Goal: Task Accomplishment & Management: Manage account settings

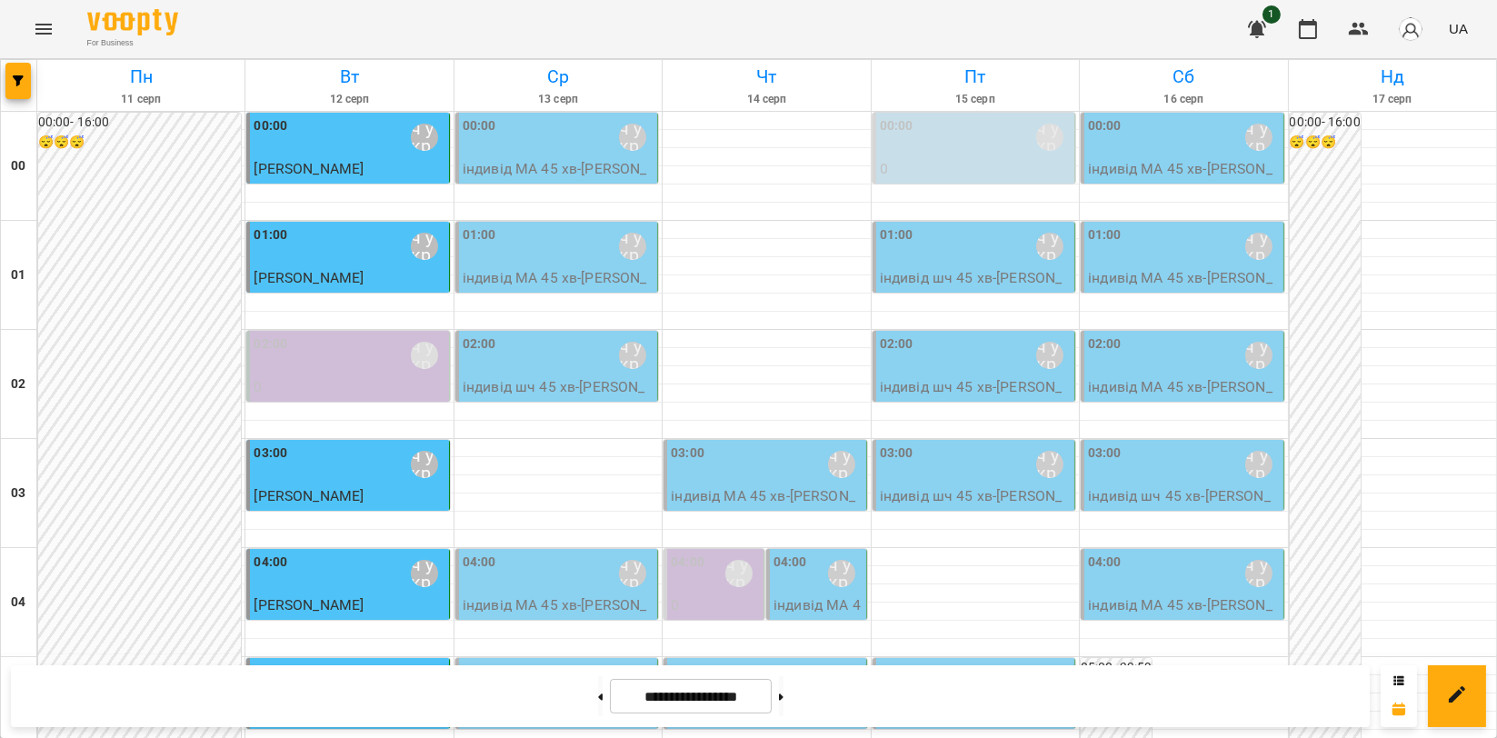
scroll to position [1818, 0]
click at [44, 25] on icon "Menu" at bounding box center [44, 29] width 22 height 22
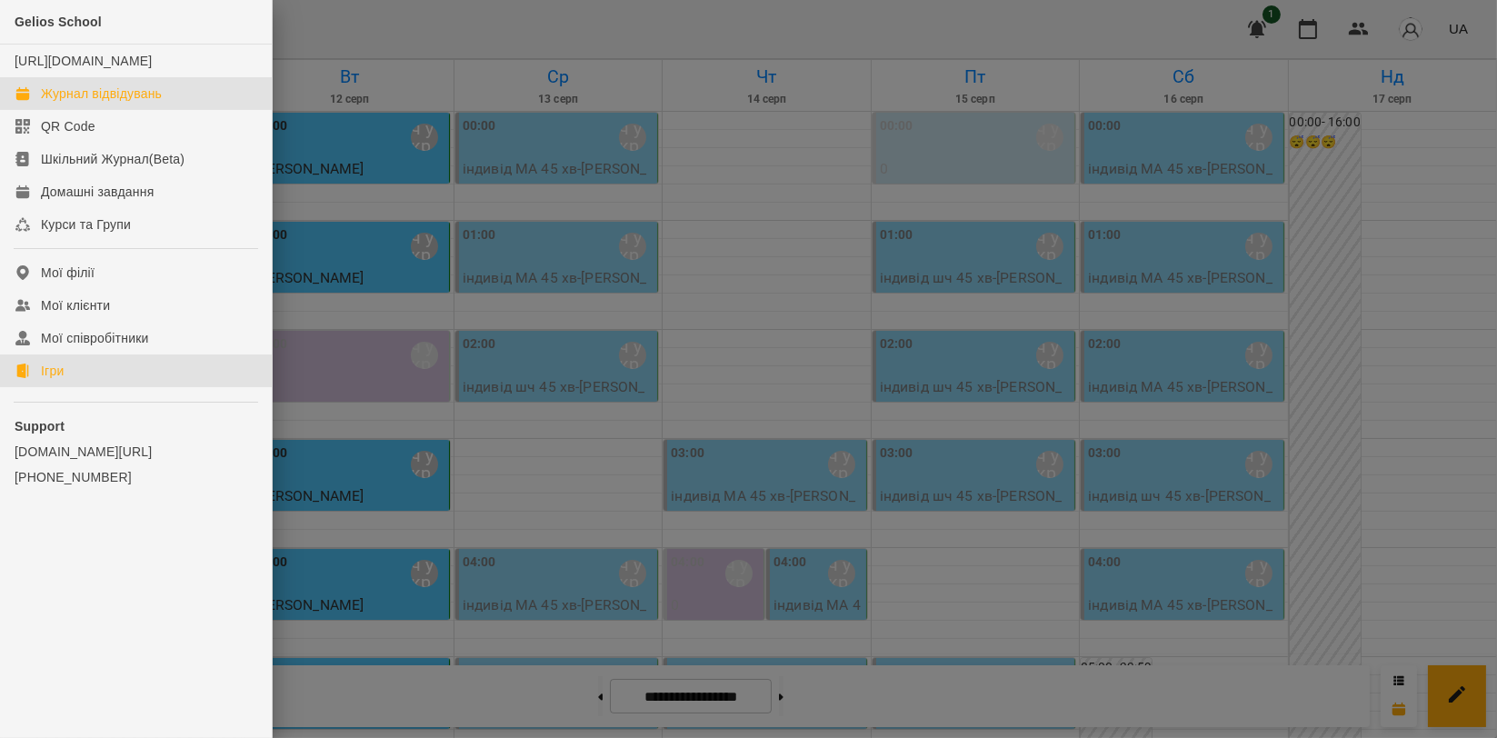
click at [73, 387] on link "Ігри" at bounding box center [136, 371] width 272 height 33
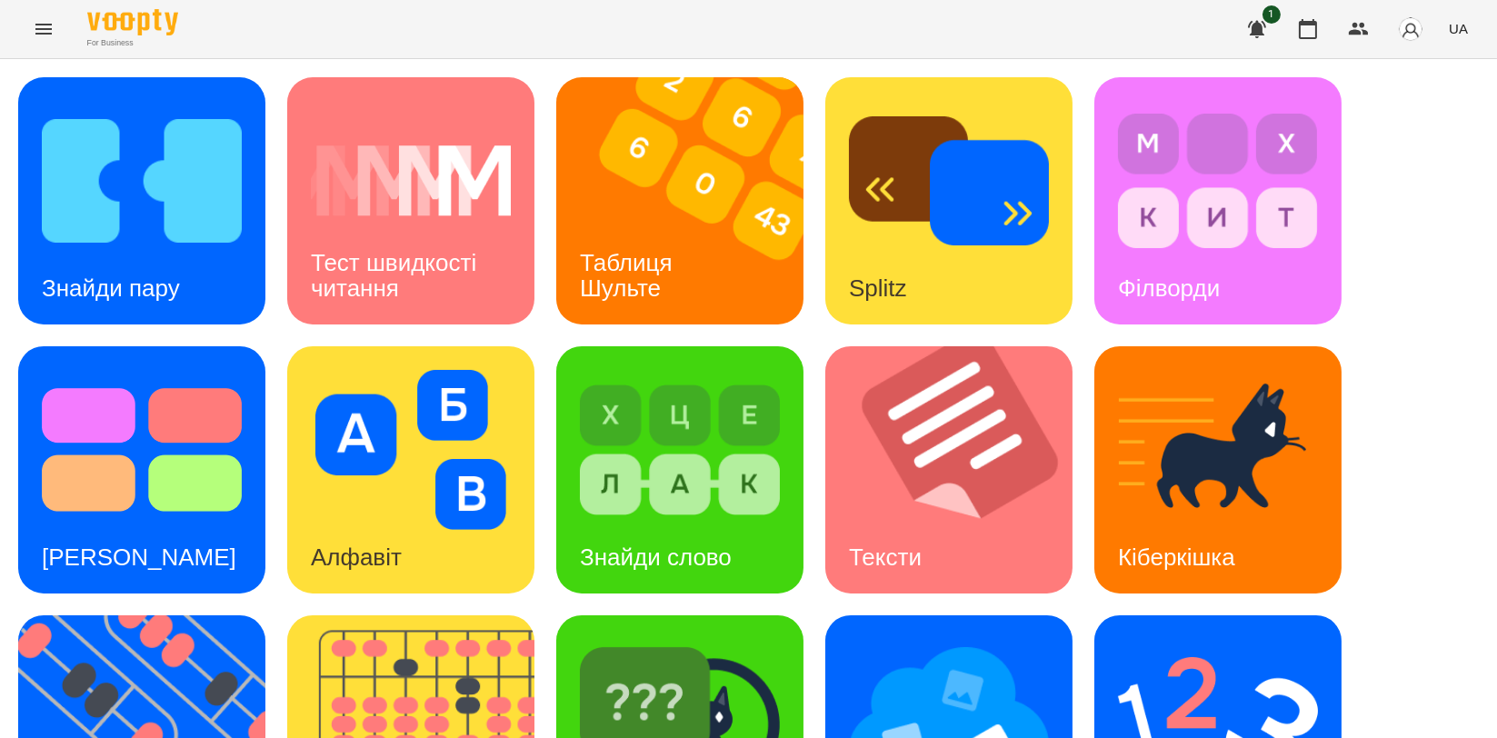
scroll to position [202, 0]
click at [433, 615] on img at bounding box center [422, 738] width 270 height 247
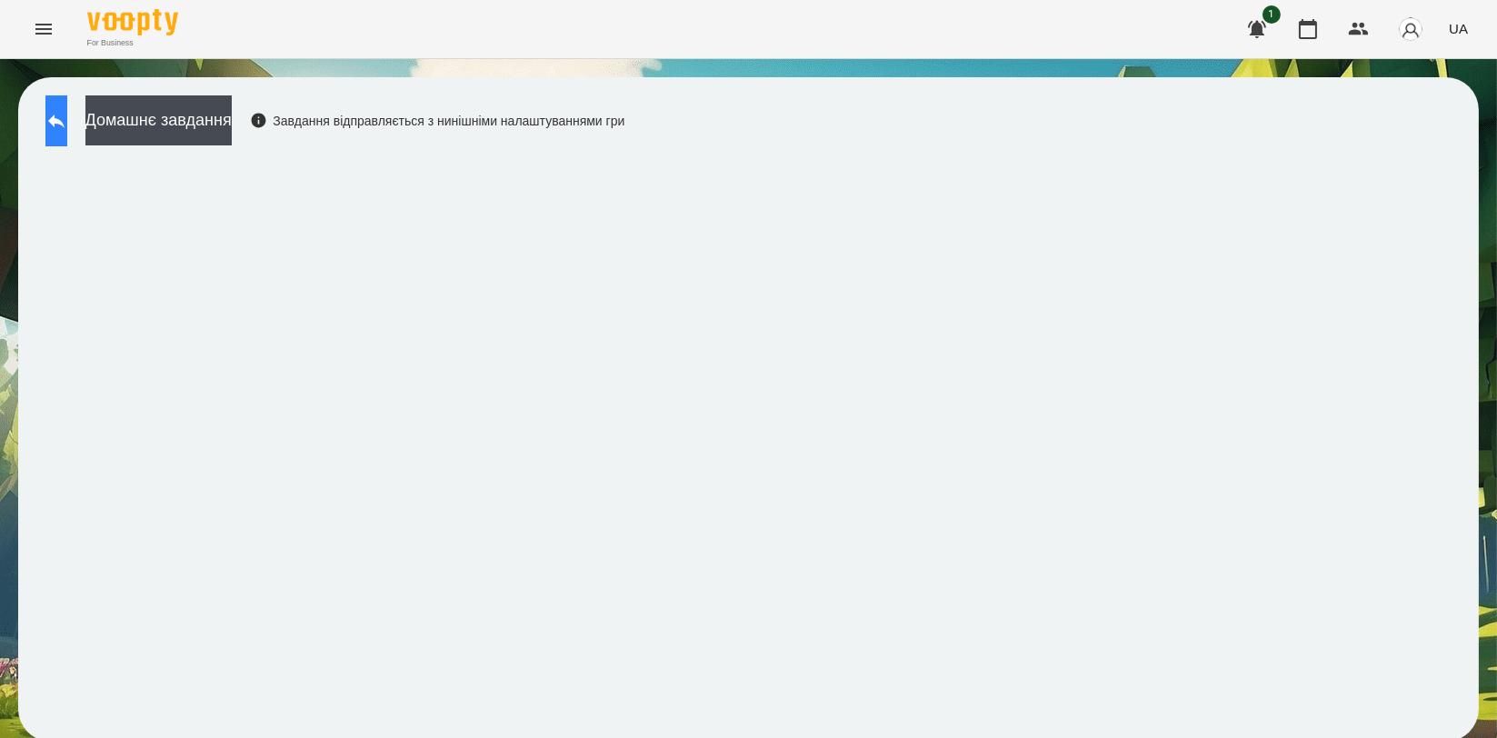
click at [62, 111] on button at bounding box center [56, 120] width 22 height 51
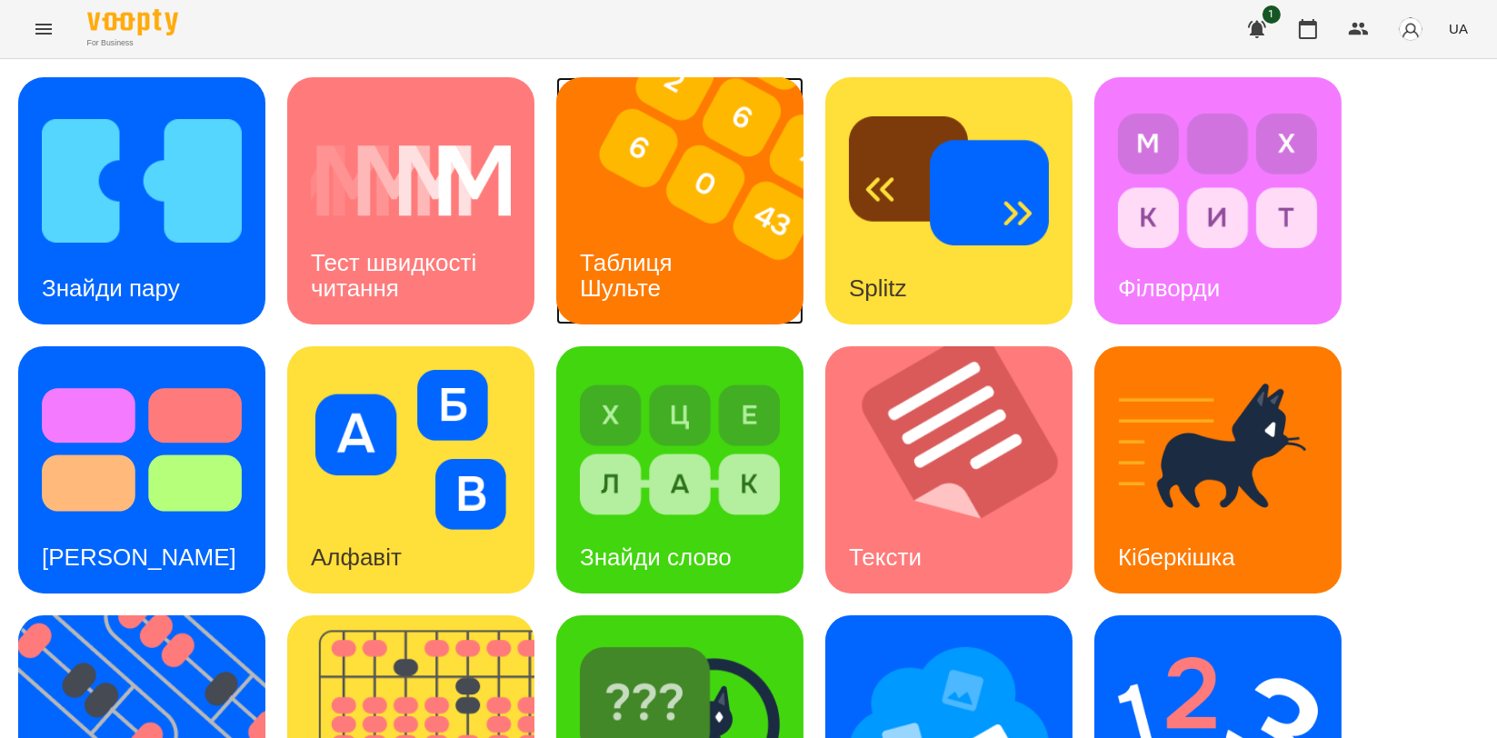
click at [724, 265] on img at bounding box center [691, 200] width 270 height 247
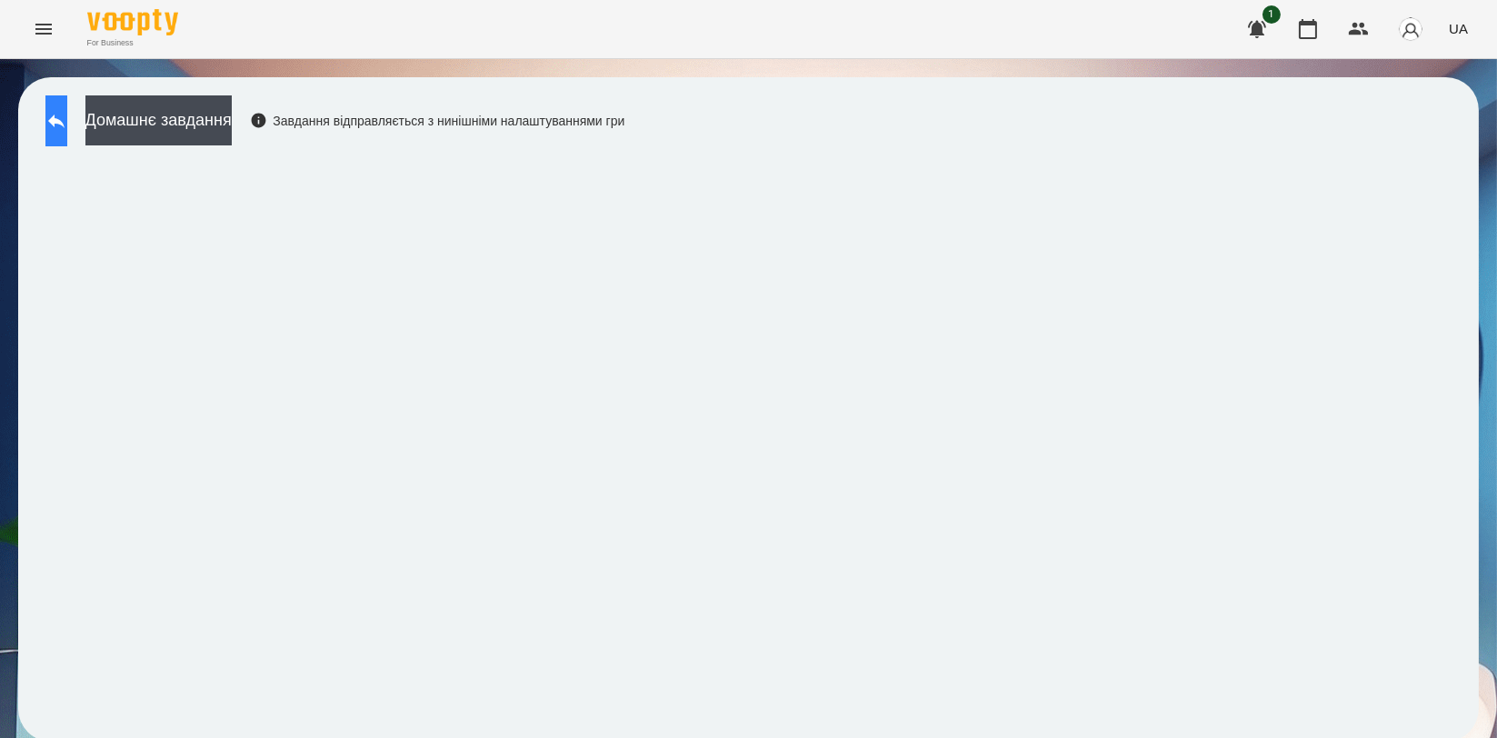
click at [65, 124] on icon at bounding box center [56, 122] width 16 height 14
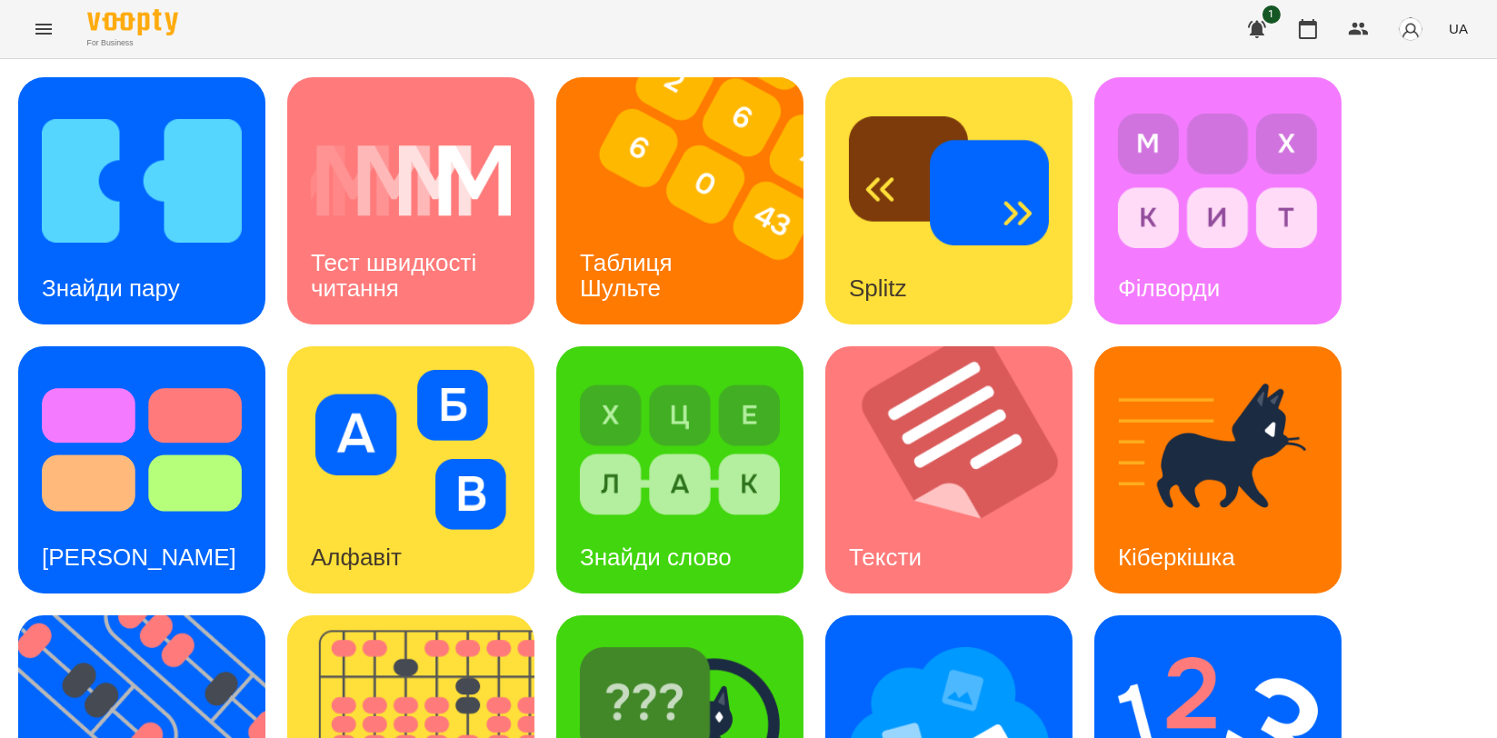
scroll to position [404, 0]
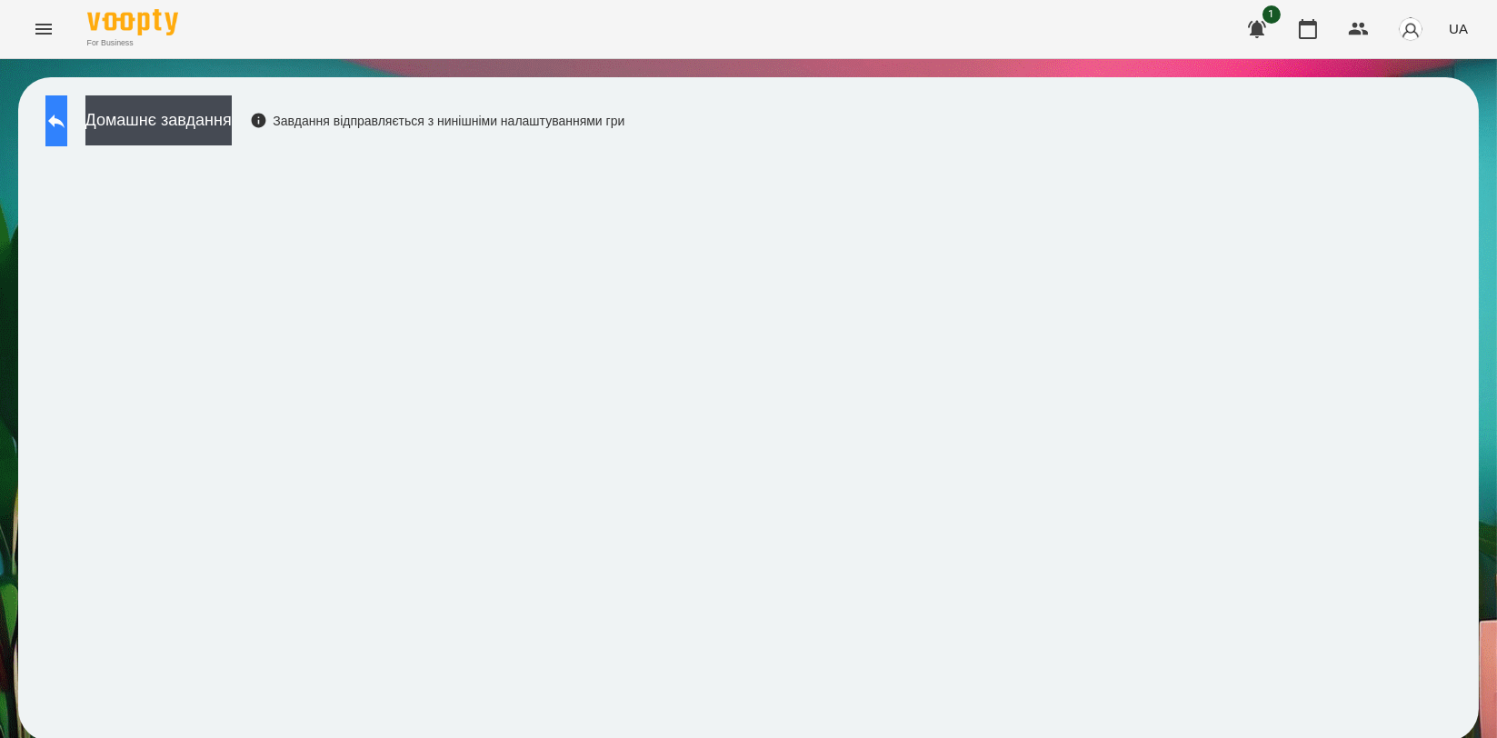
click at [67, 114] on icon at bounding box center [56, 121] width 22 height 22
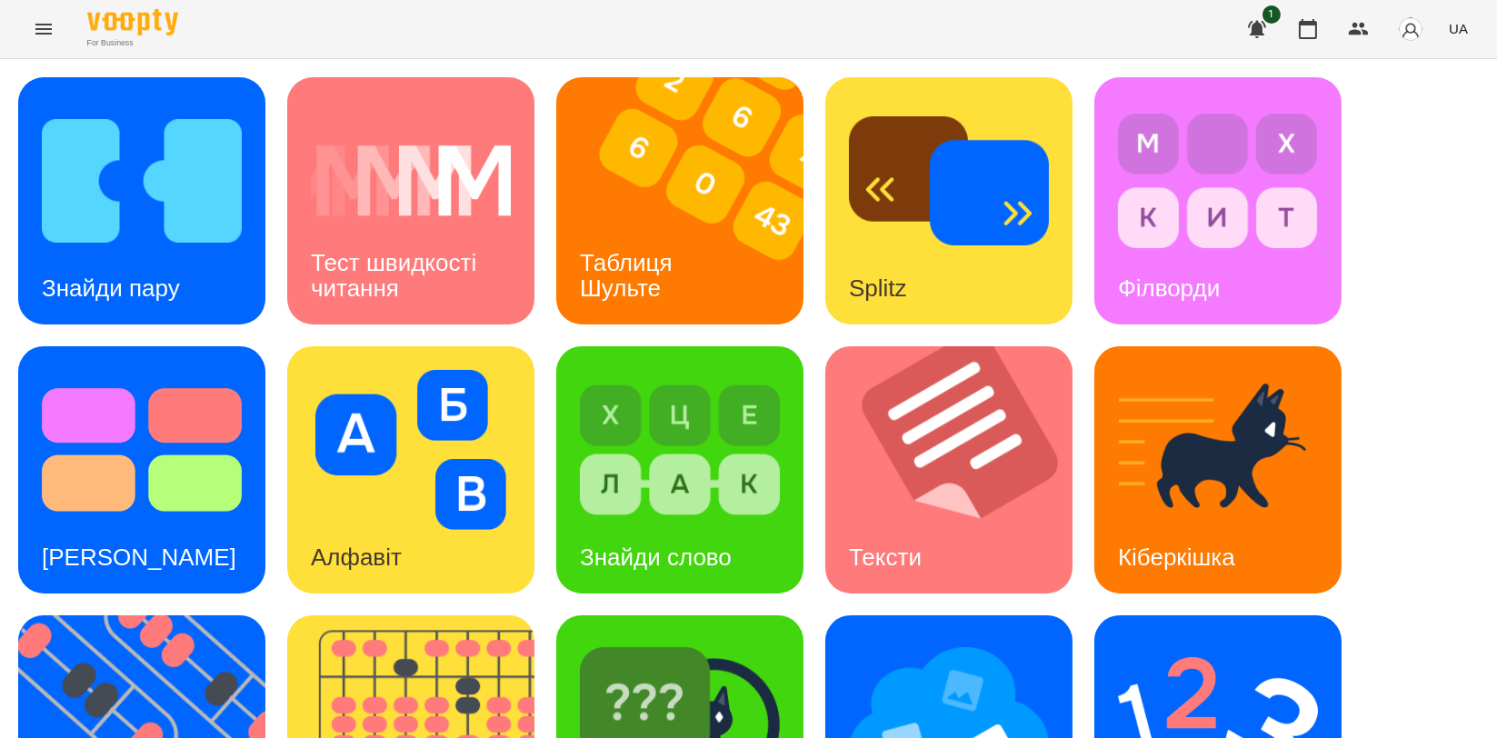
scroll to position [303, 0]
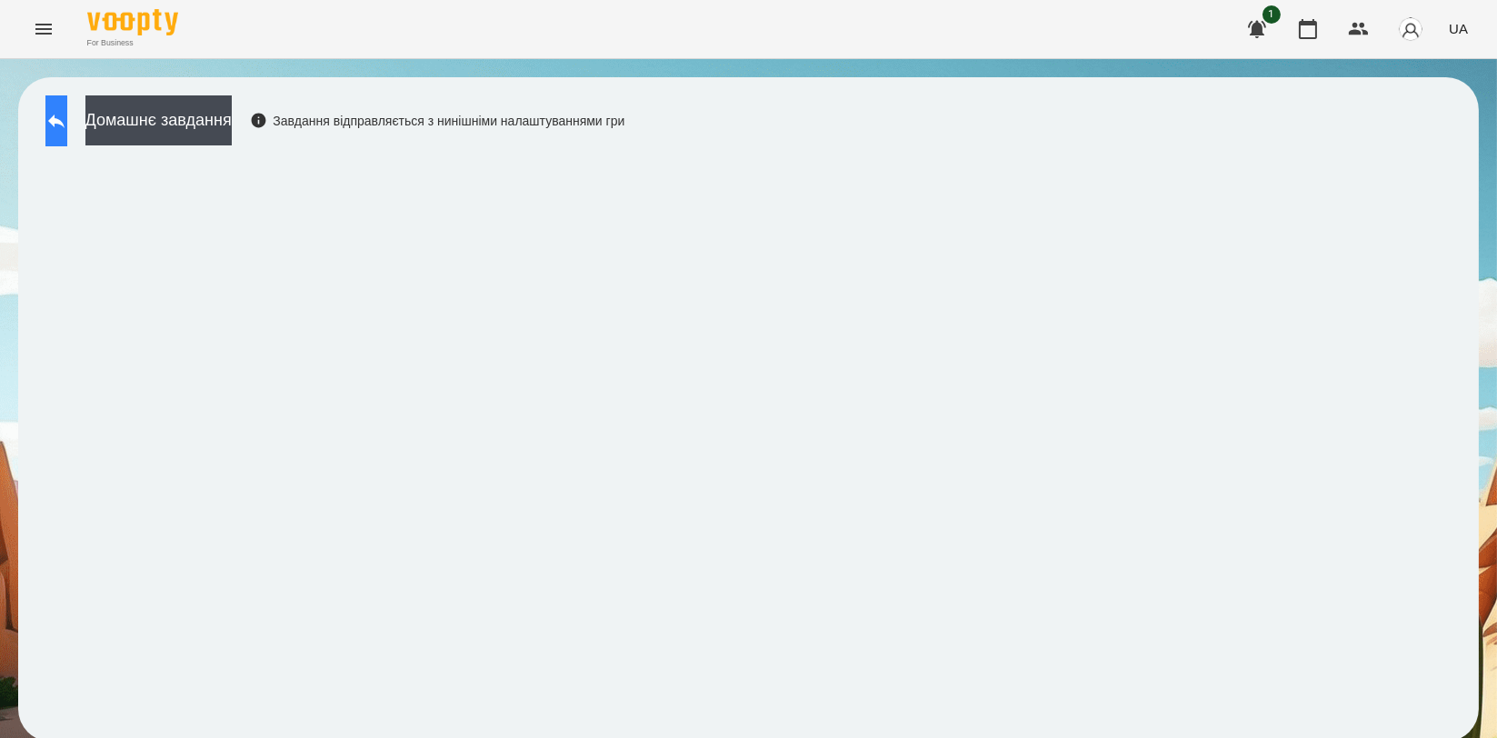
click at [65, 127] on icon at bounding box center [56, 121] width 22 height 22
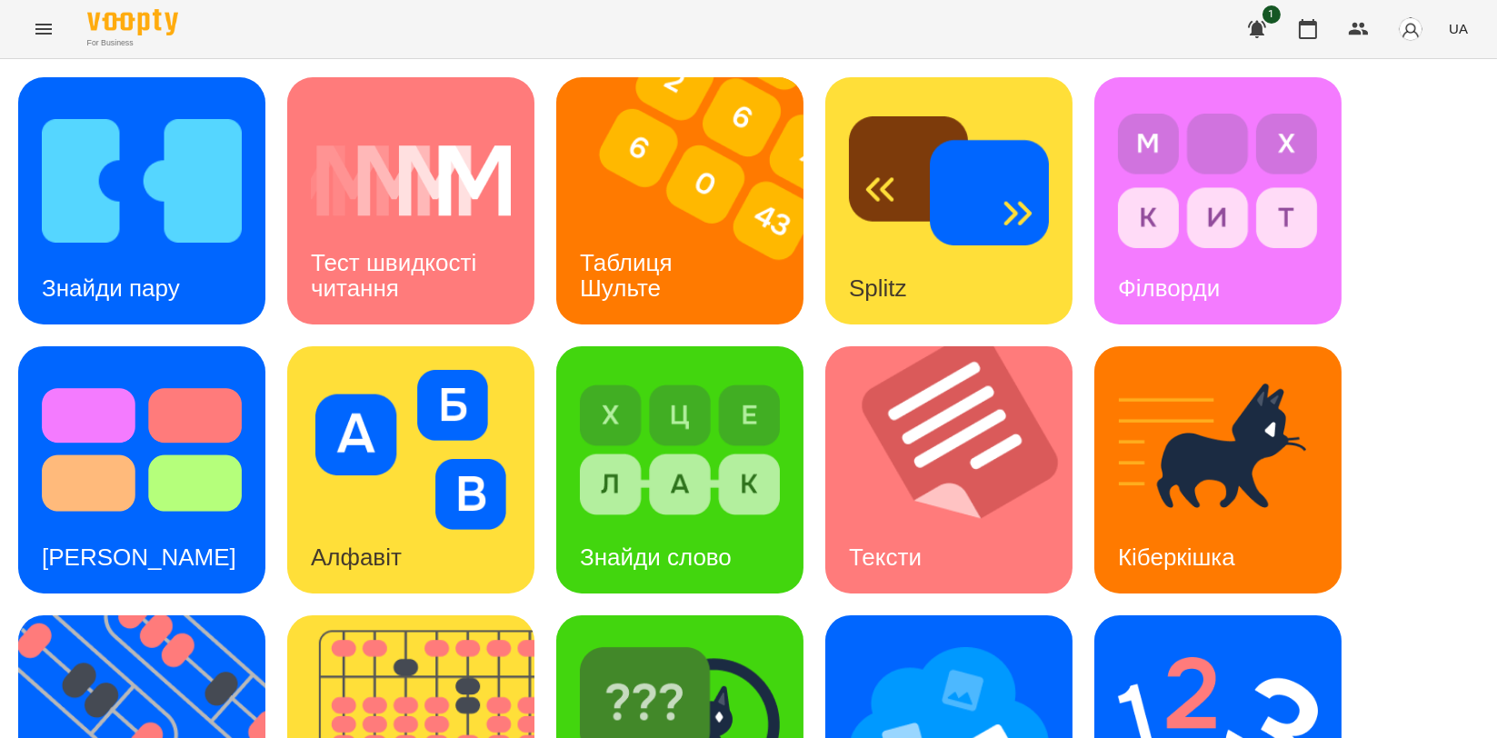
scroll to position [303, 0]
click at [1246, 639] on img at bounding box center [1218, 719] width 200 height 160
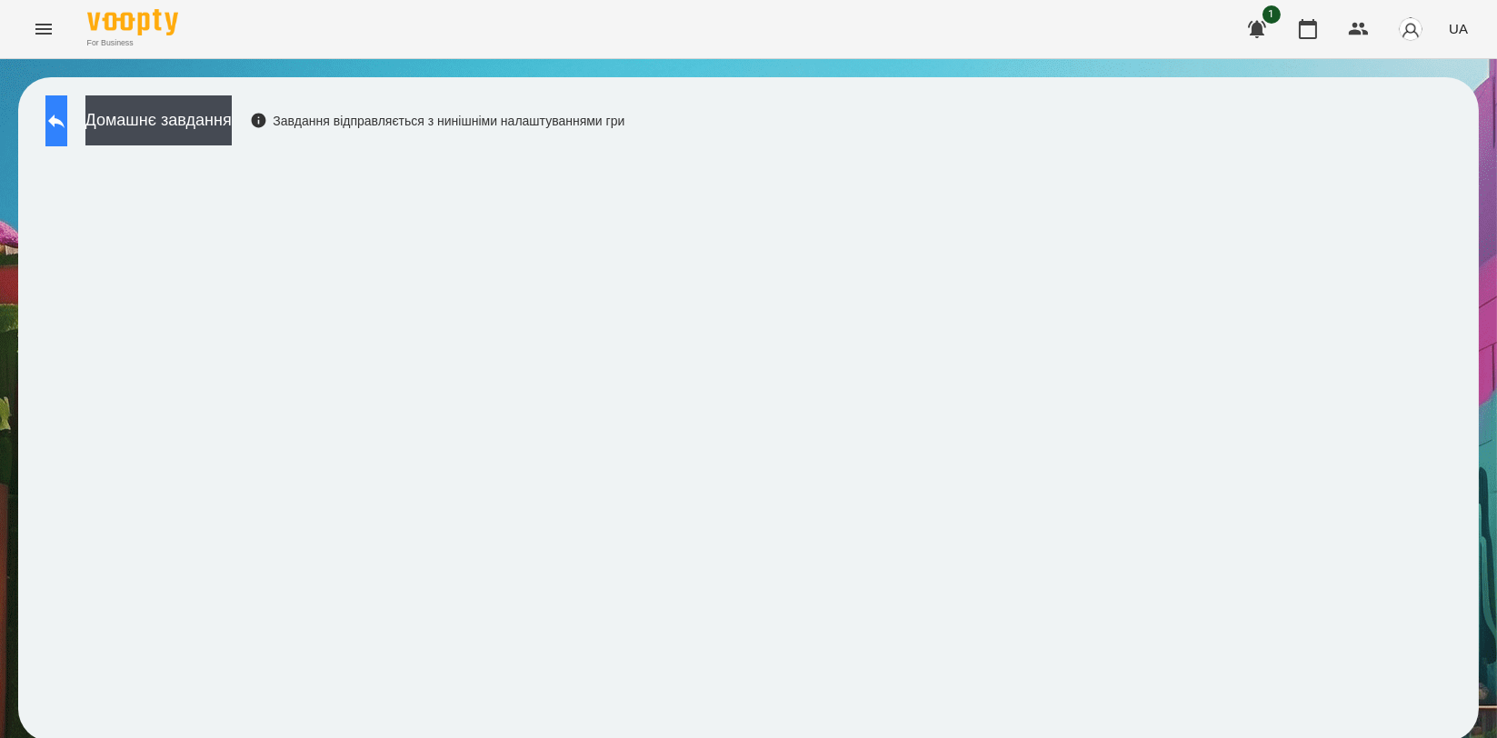
click at [67, 125] on icon at bounding box center [56, 121] width 22 height 22
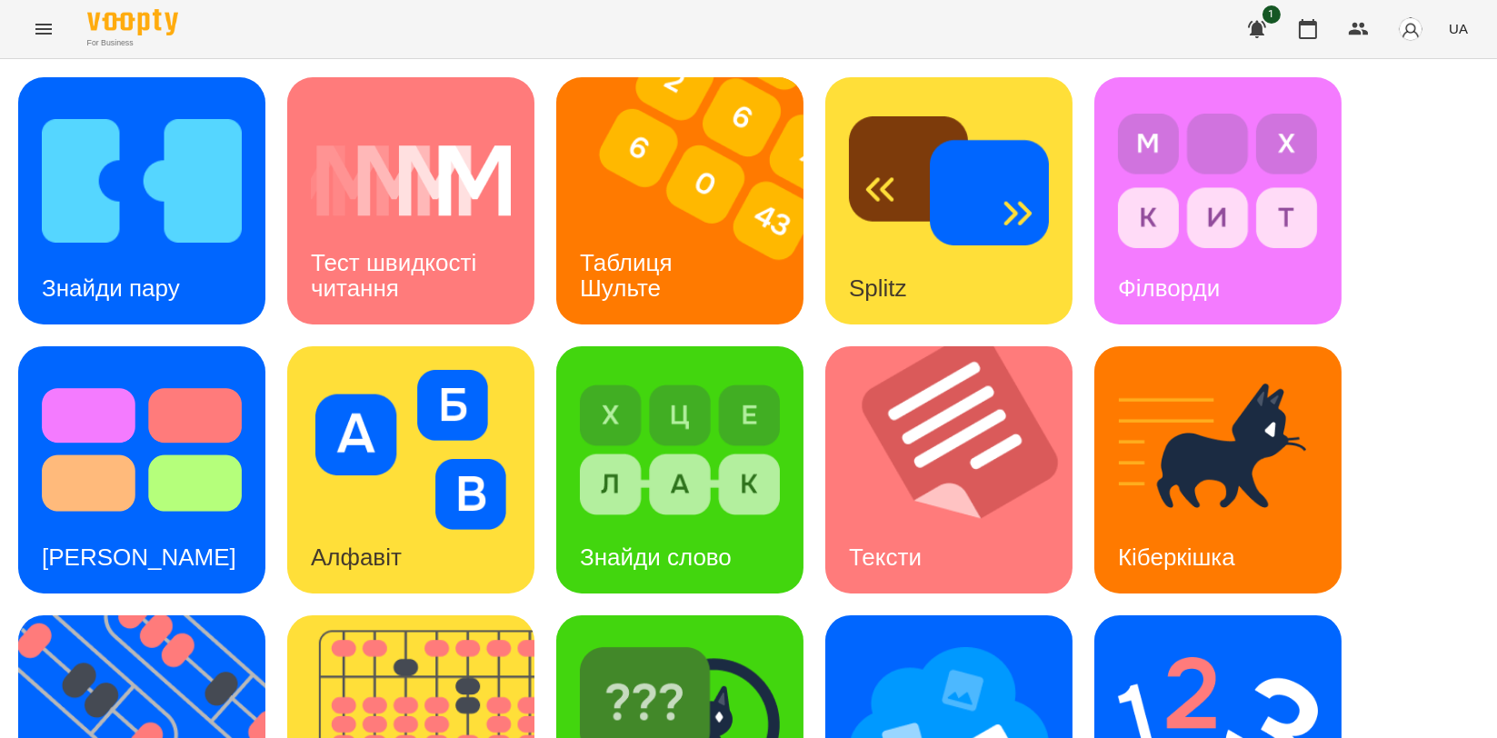
scroll to position [404, 0]
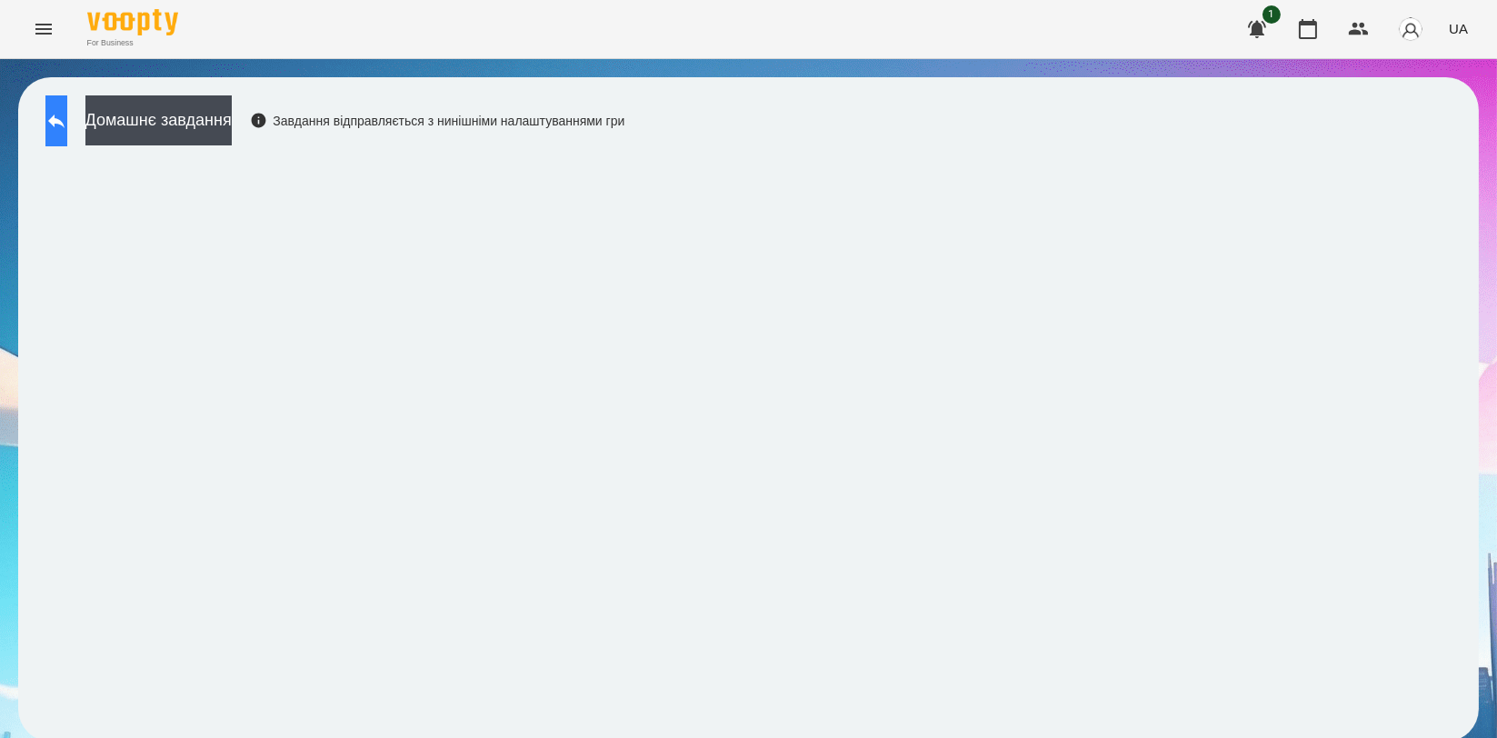
click at [67, 116] on icon at bounding box center [56, 121] width 22 height 22
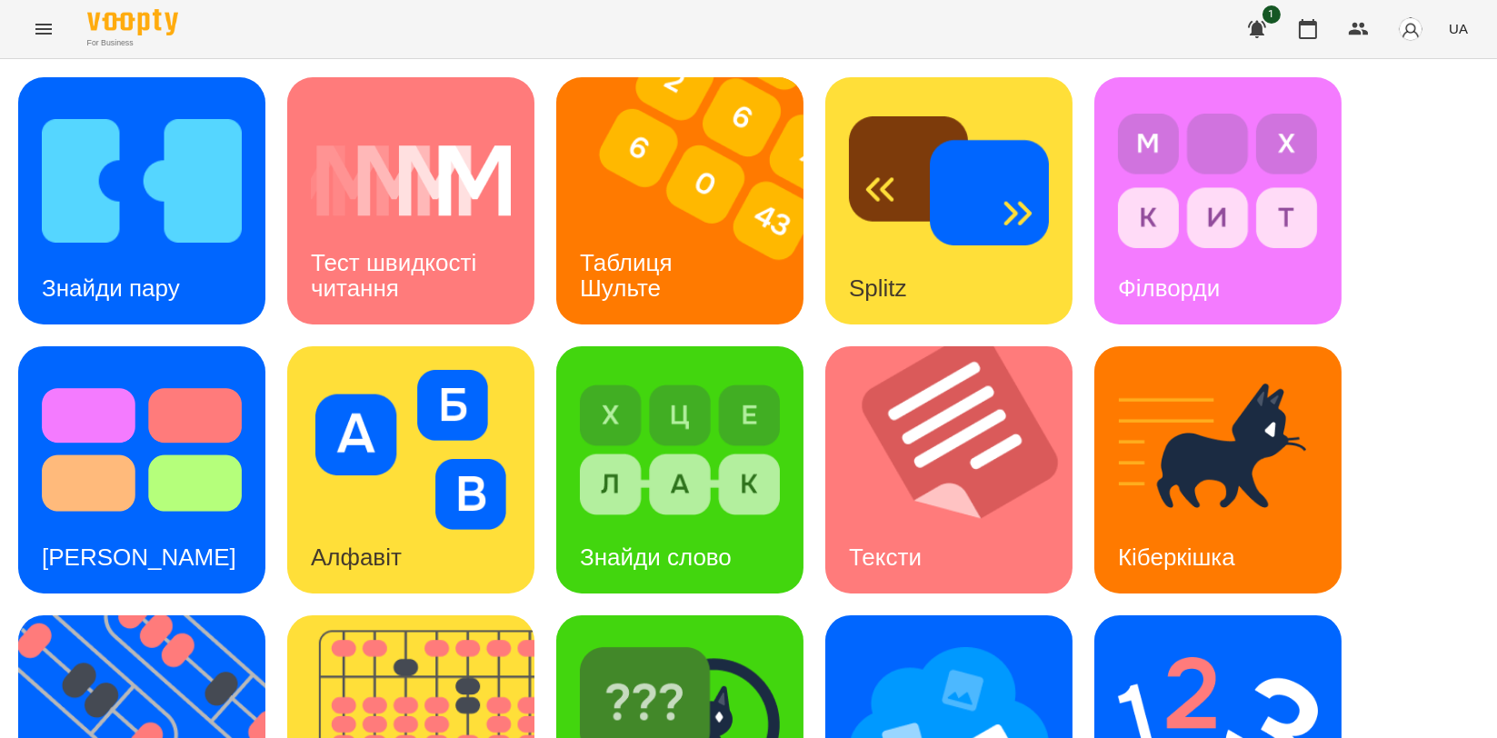
scroll to position [303, 0]
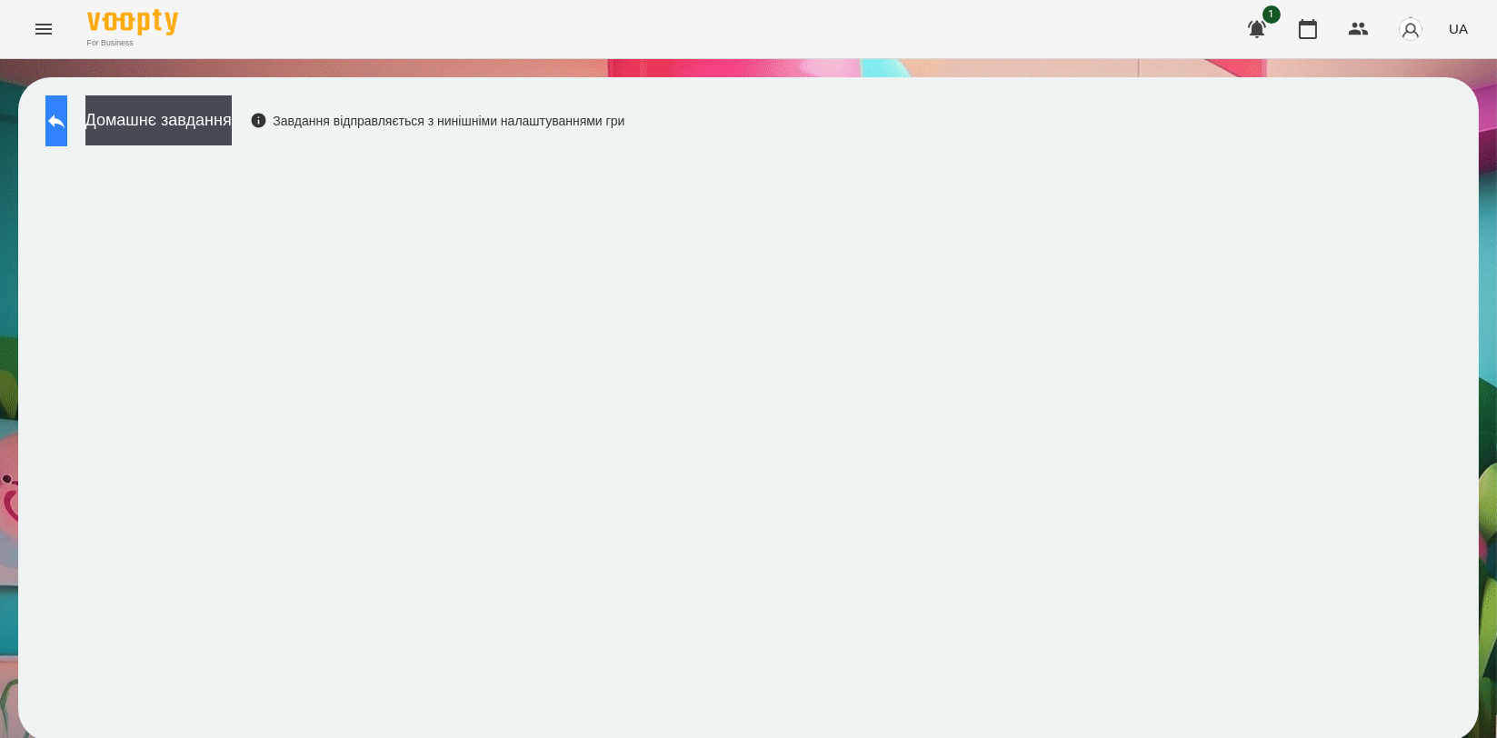
click at [67, 125] on button at bounding box center [56, 120] width 22 height 51
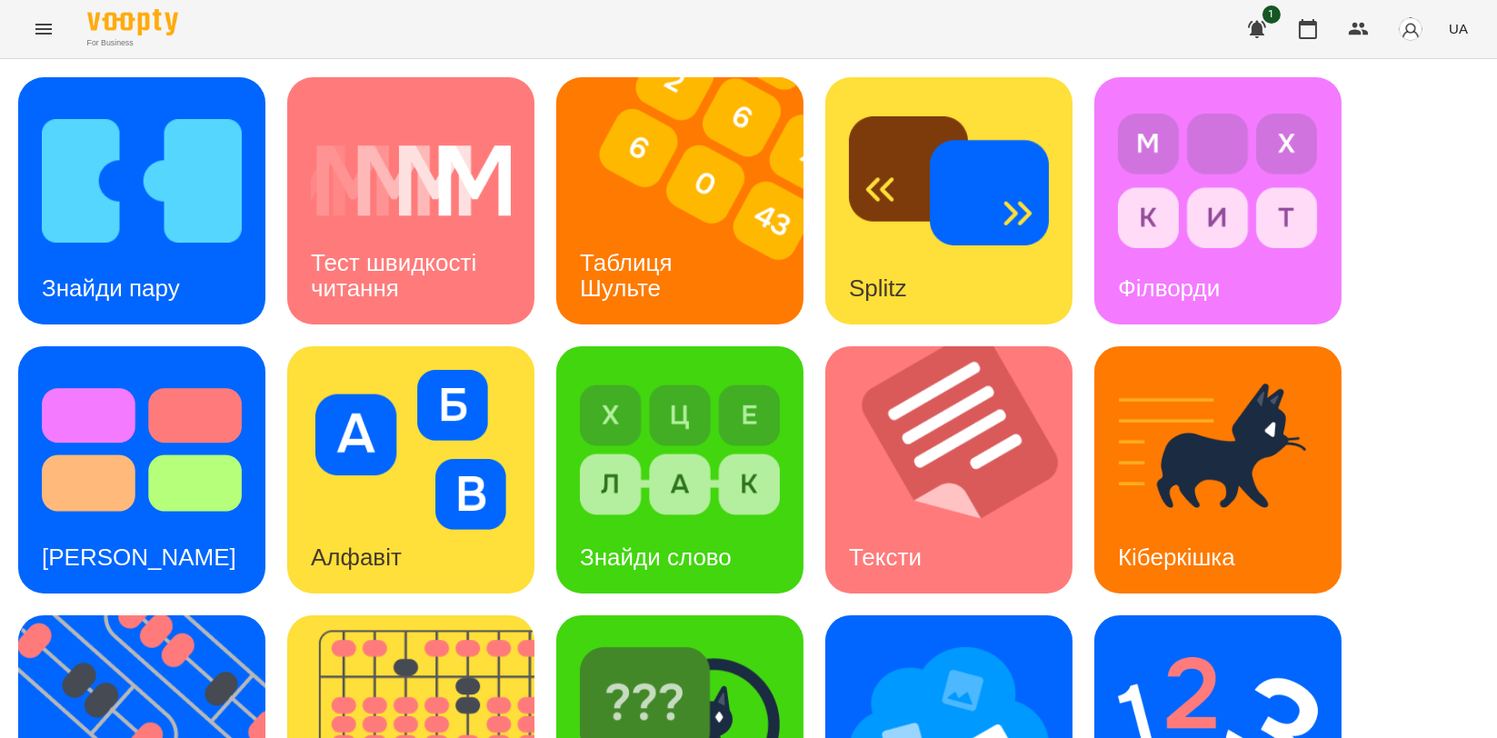
scroll to position [404, 0]
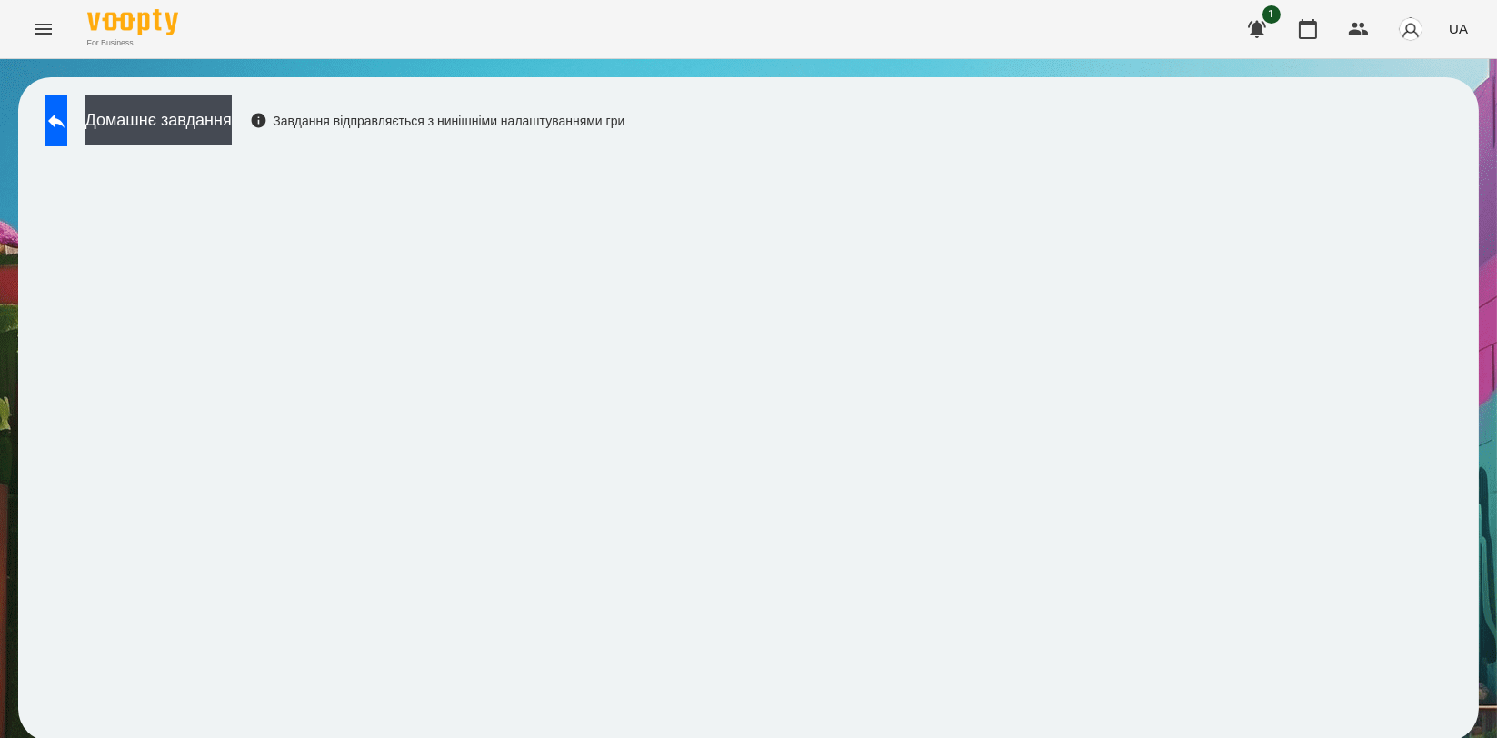
scroll to position [3, 0]
click at [49, 112] on button at bounding box center [56, 120] width 22 height 51
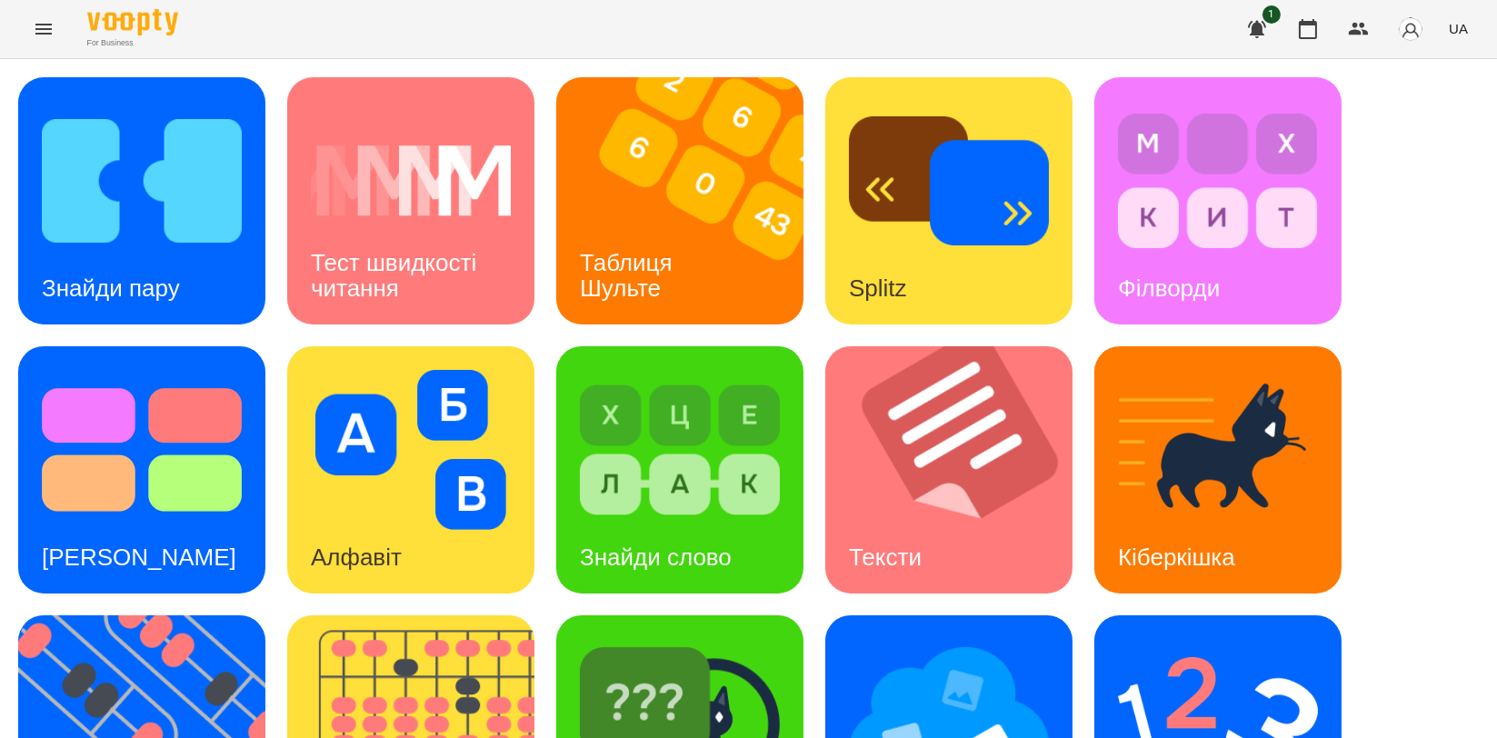
scroll to position [412, 0]
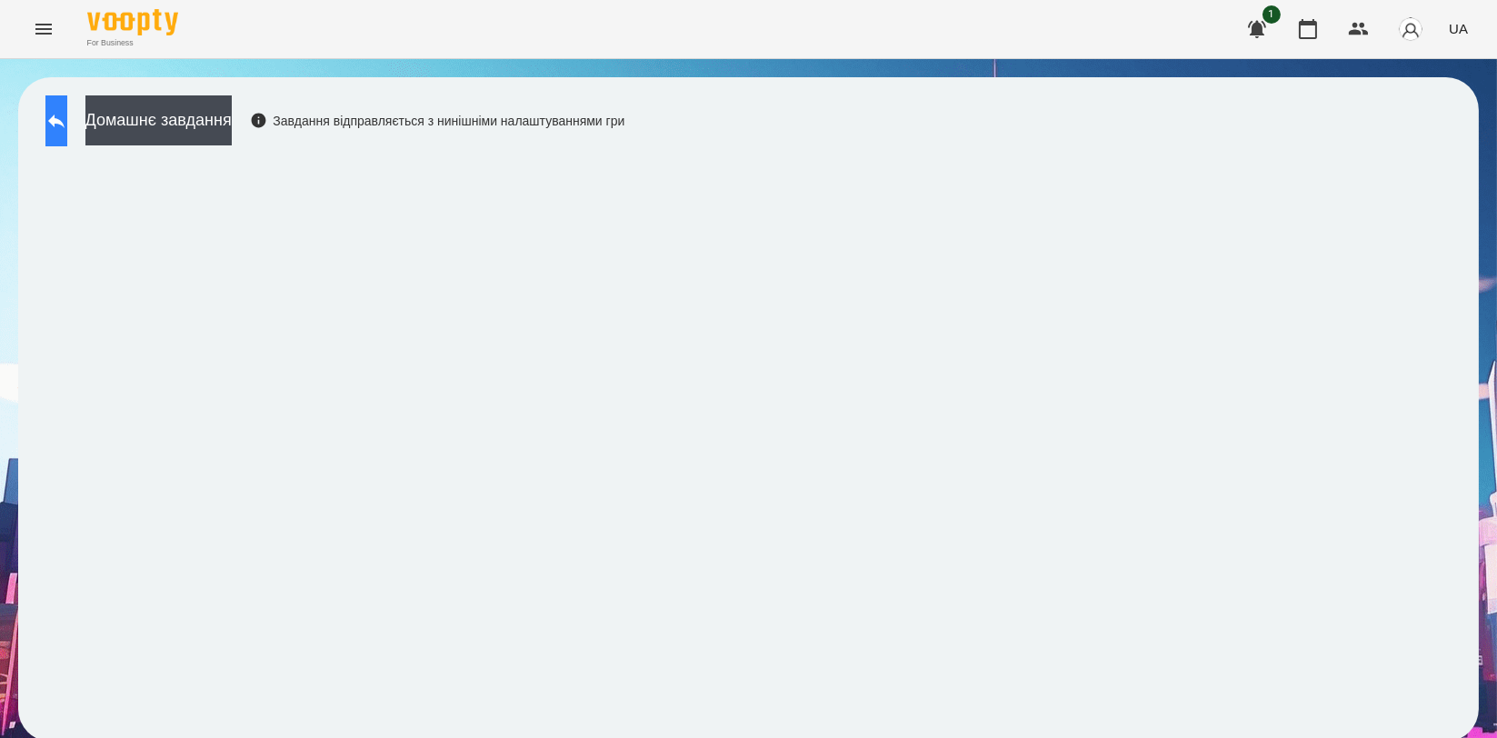
click at [67, 135] on button at bounding box center [56, 120] width 22 height 51
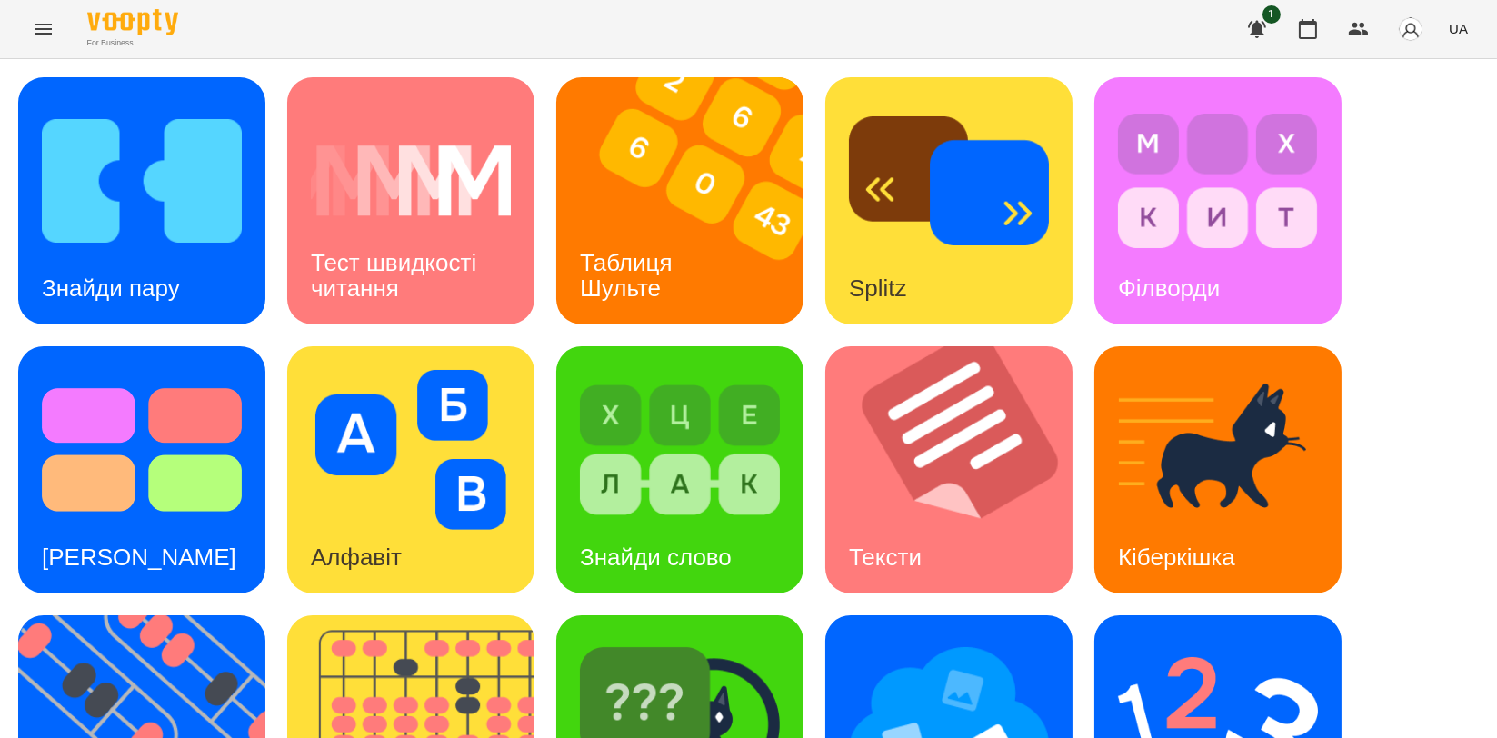
scroll to position [101, 0]
click at [922, 639] on img at bounding box center [949, 719] width 200 height 160
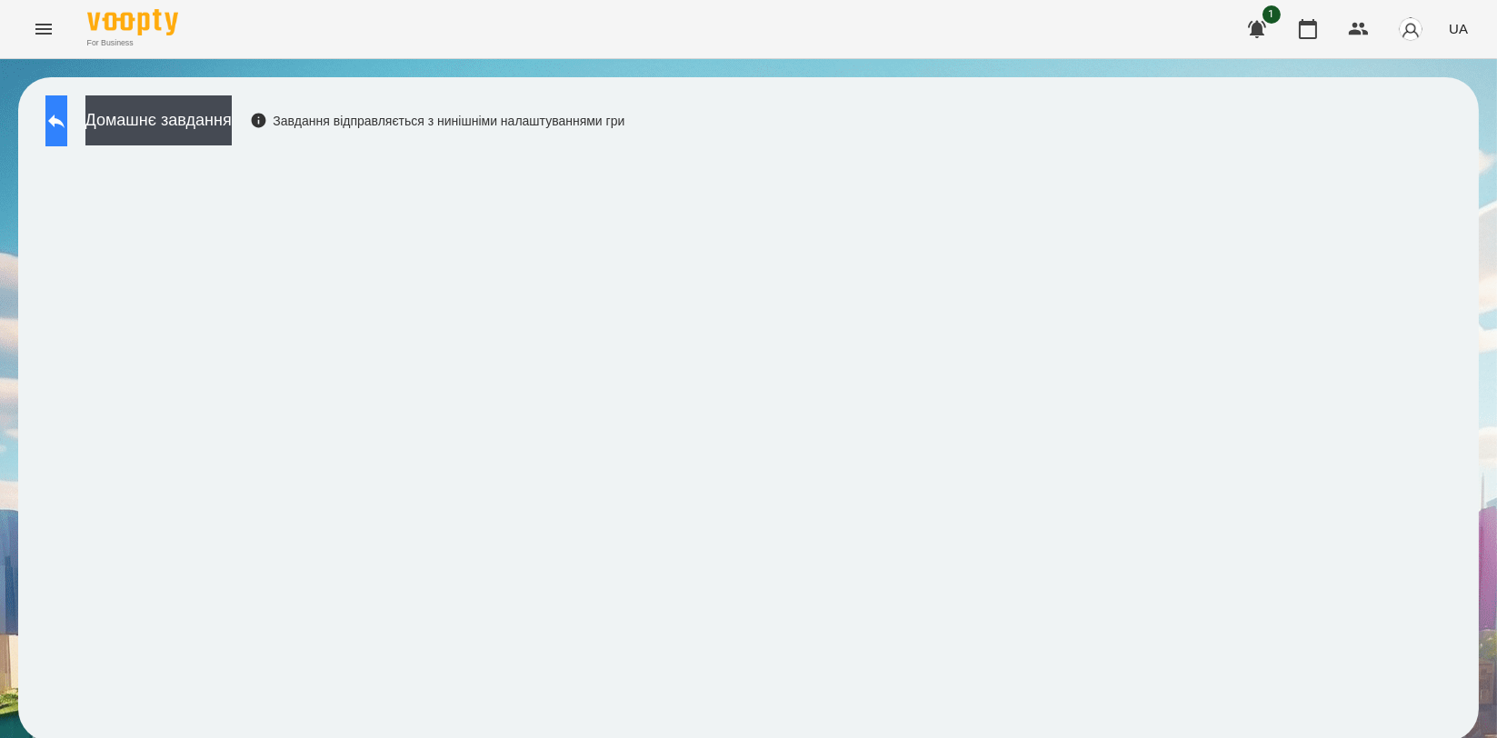
click at [67, 133] on button at bounding box center [56, 120] width 22 height 51
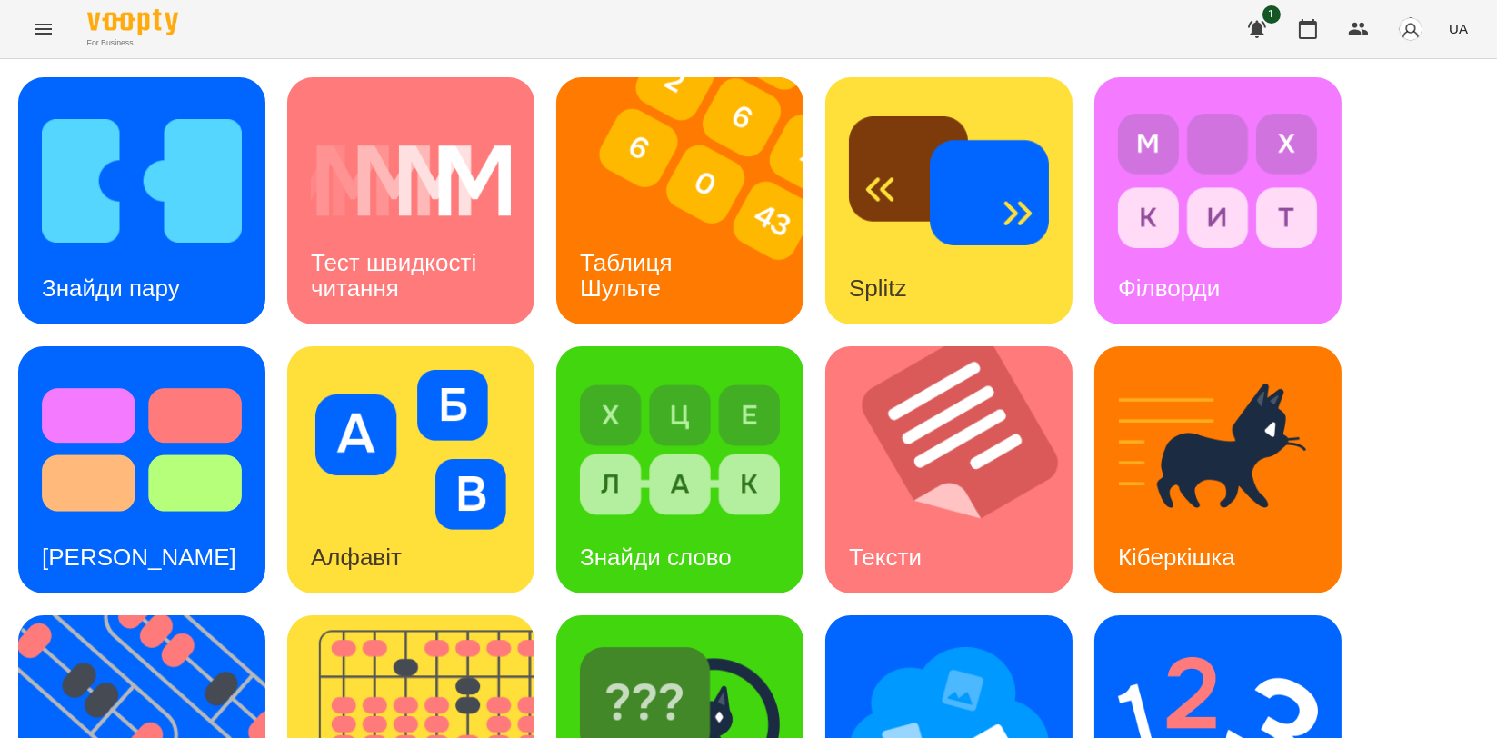
scroll to position [101, 0]
click at [1300, 34] on icon "button" at bounding box center [1308, 29] width 22 height 22
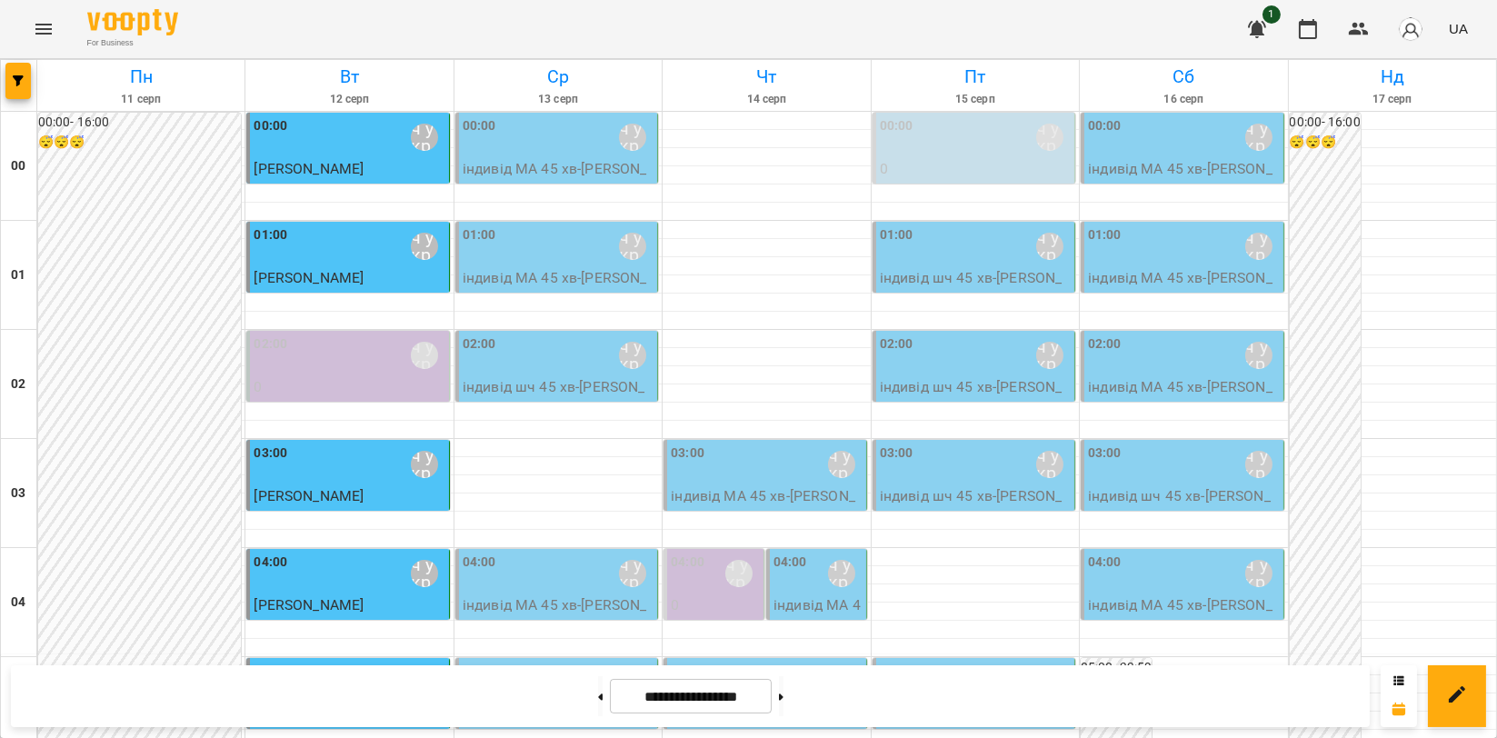
scroll to position [1818, 0]
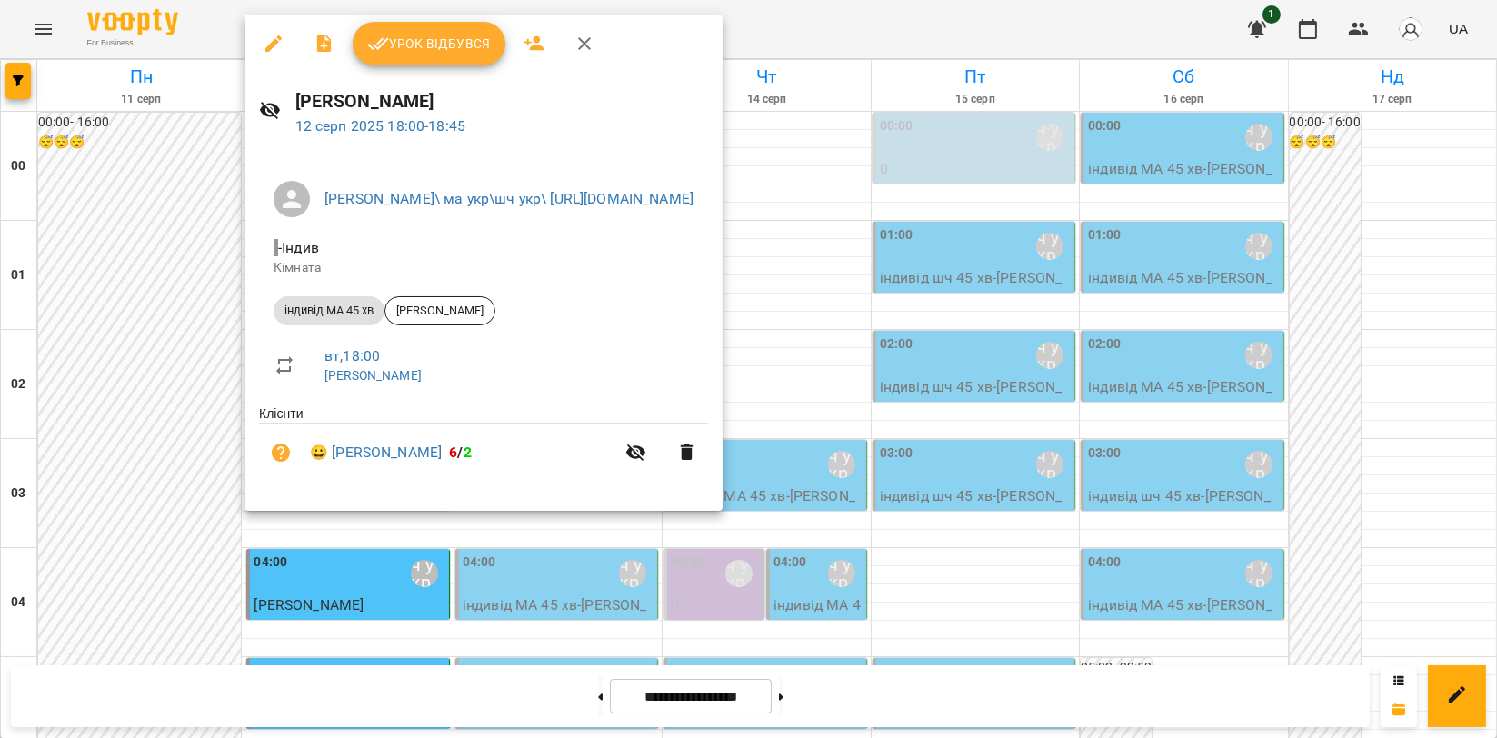
click at [447, 37] on span "Урок відбувся" at bounding box center [429, 44] width 124 height 22
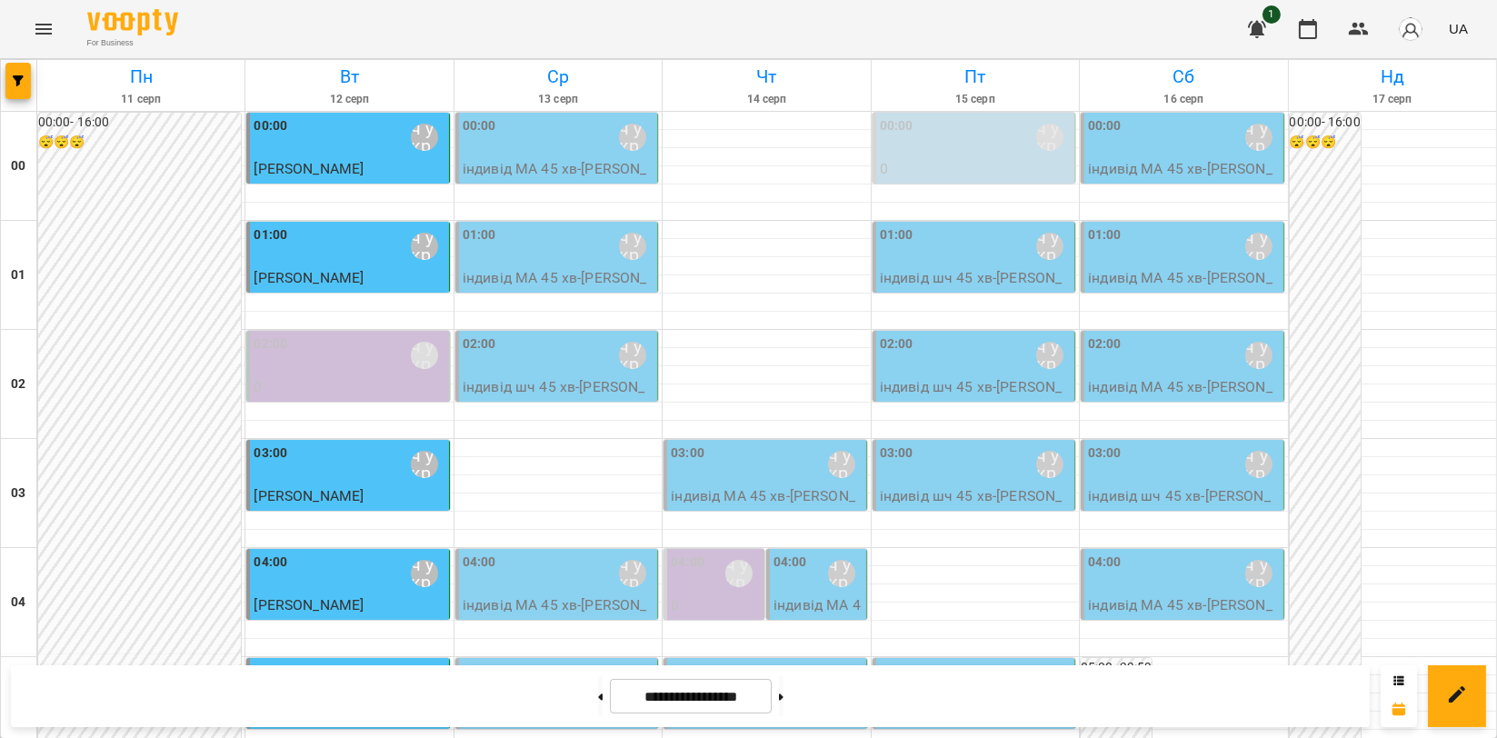
scroll to position [1514, 0]
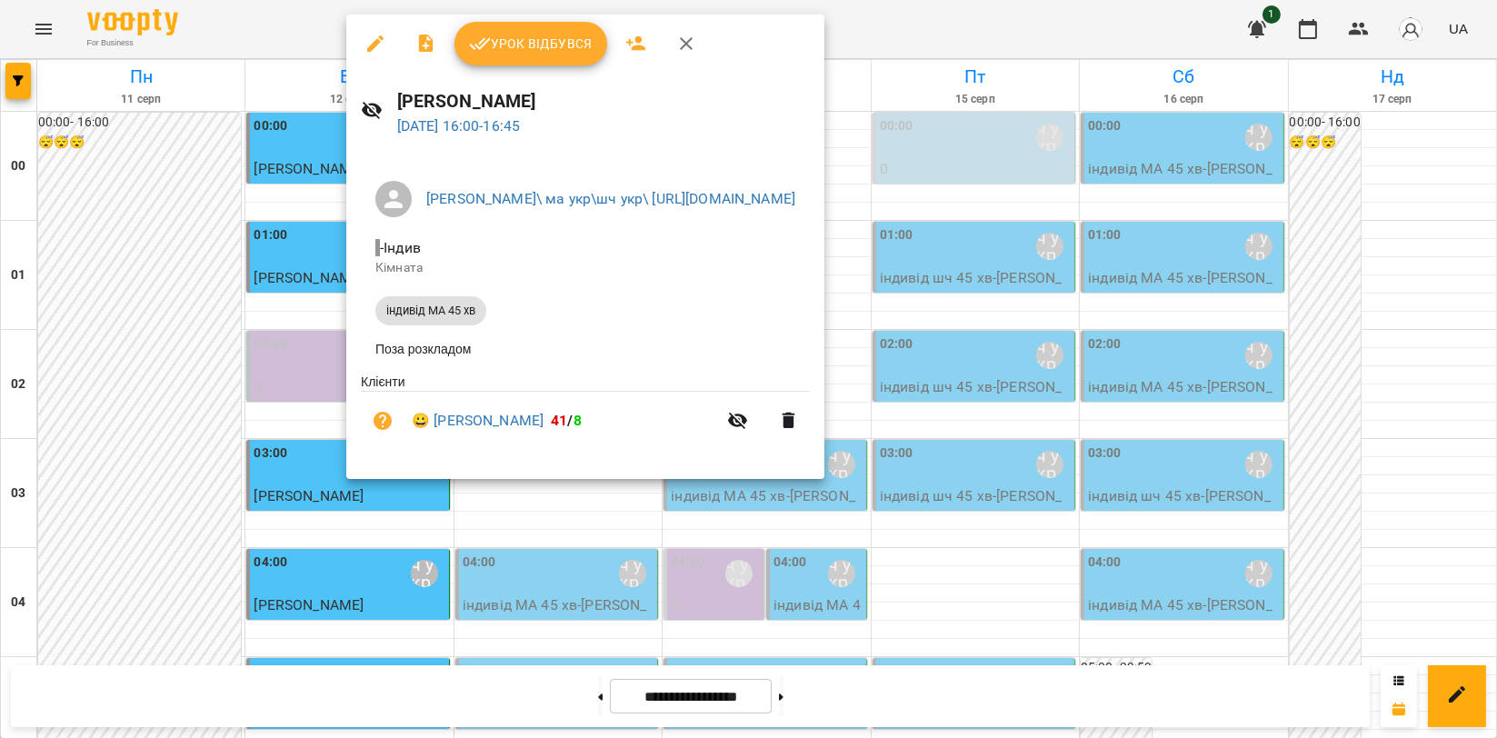
click at [528, 42] on span "Урок відбувся" at bounding box center [531, 44] width 124 height 22
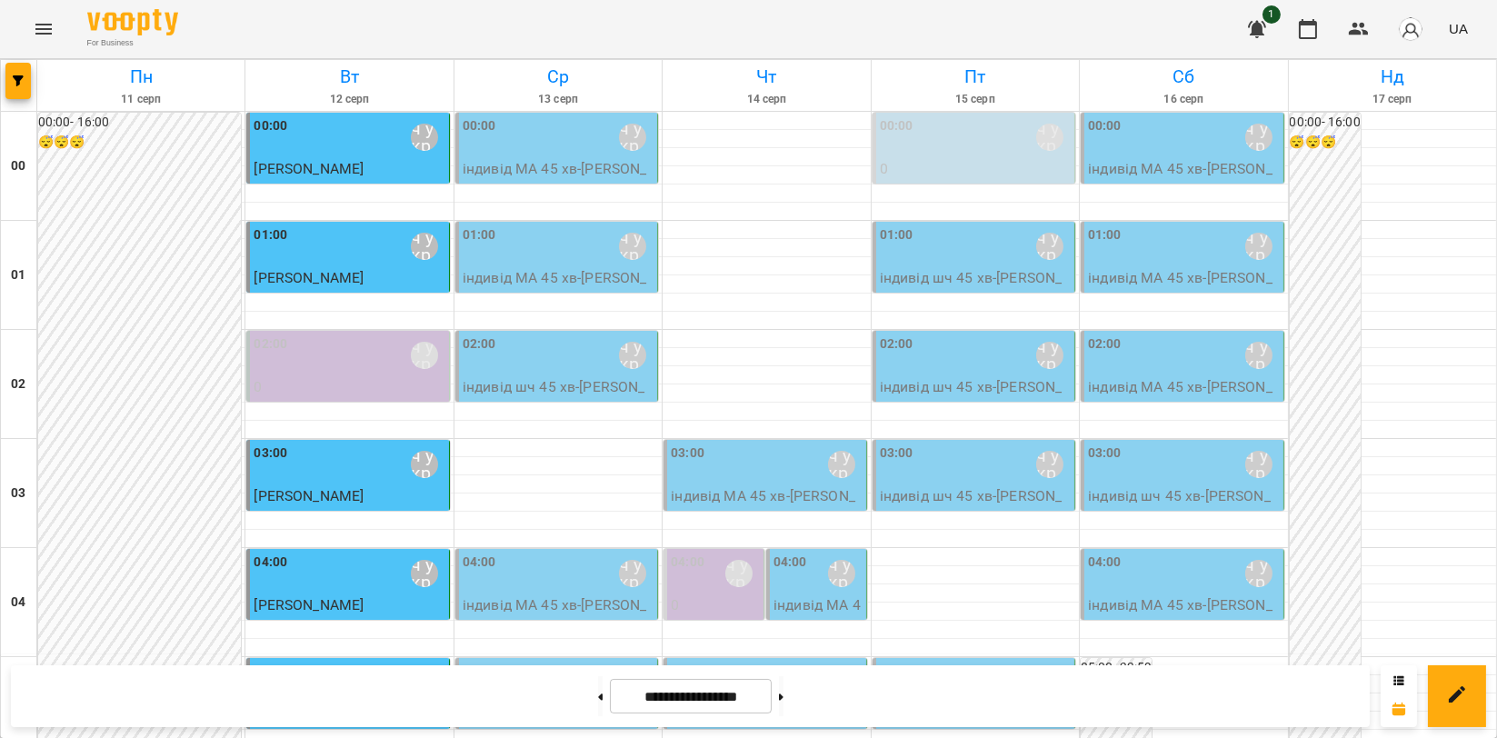
scroll to position [1716, 0]
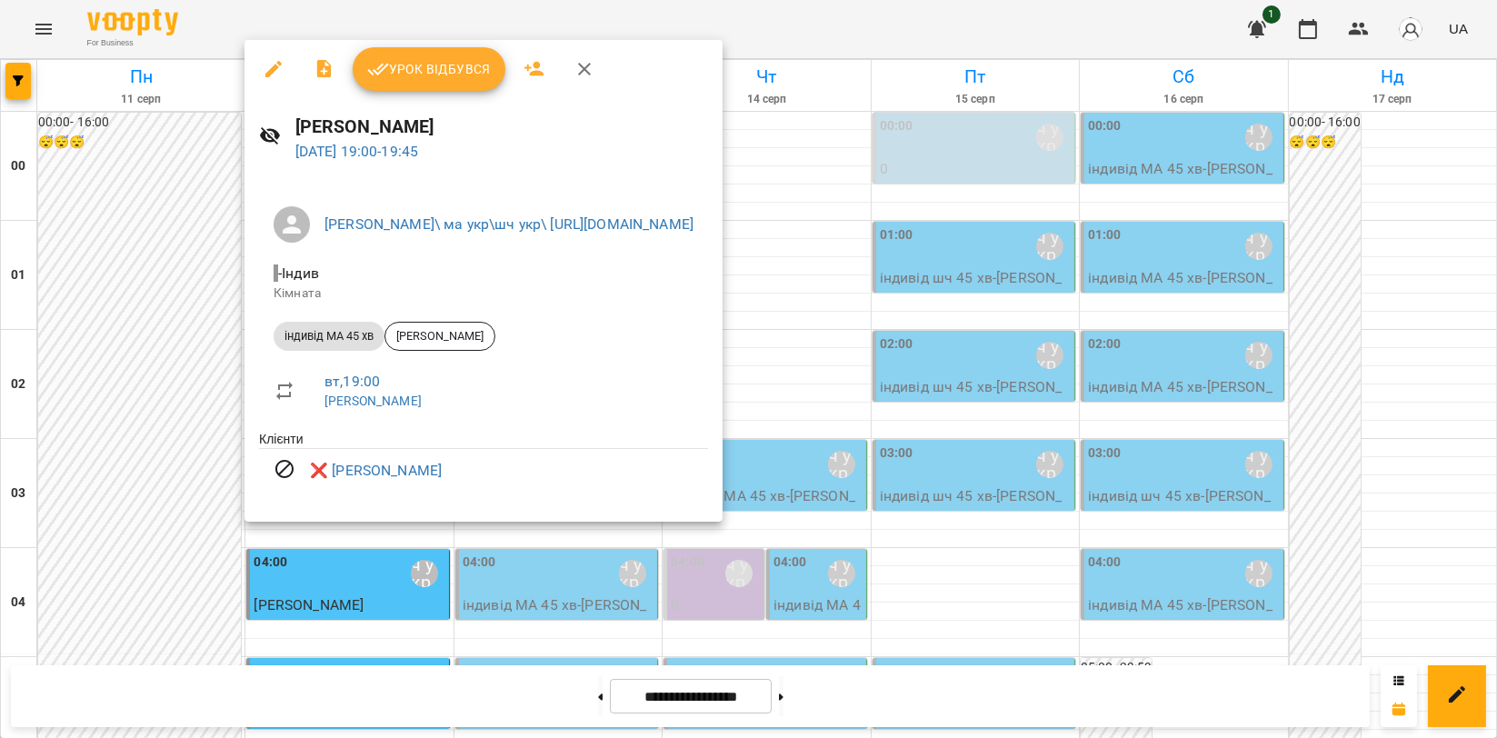
click at [585, 60] on icon "button" at bounding box center [585, 69] width 22 height 22
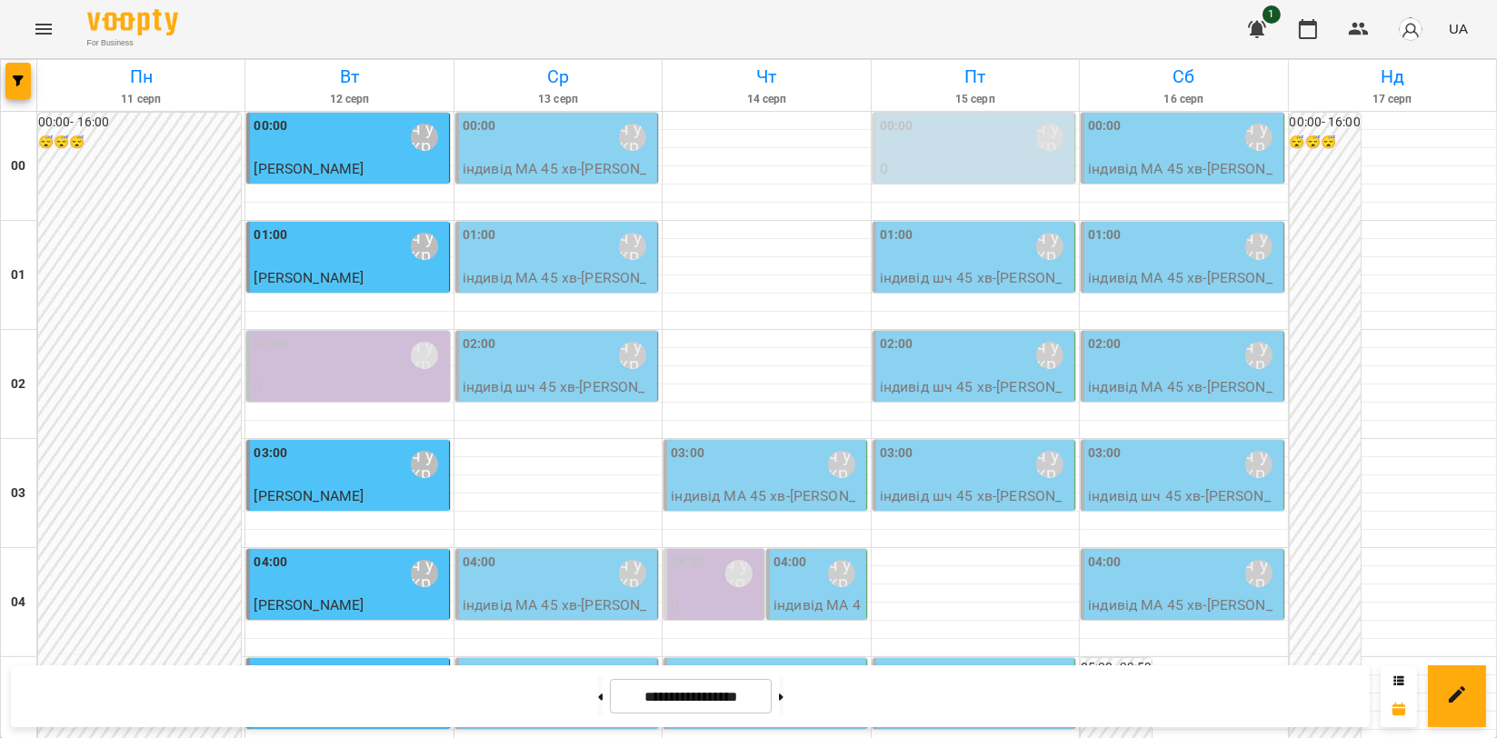
scroll to position [2073, 0]
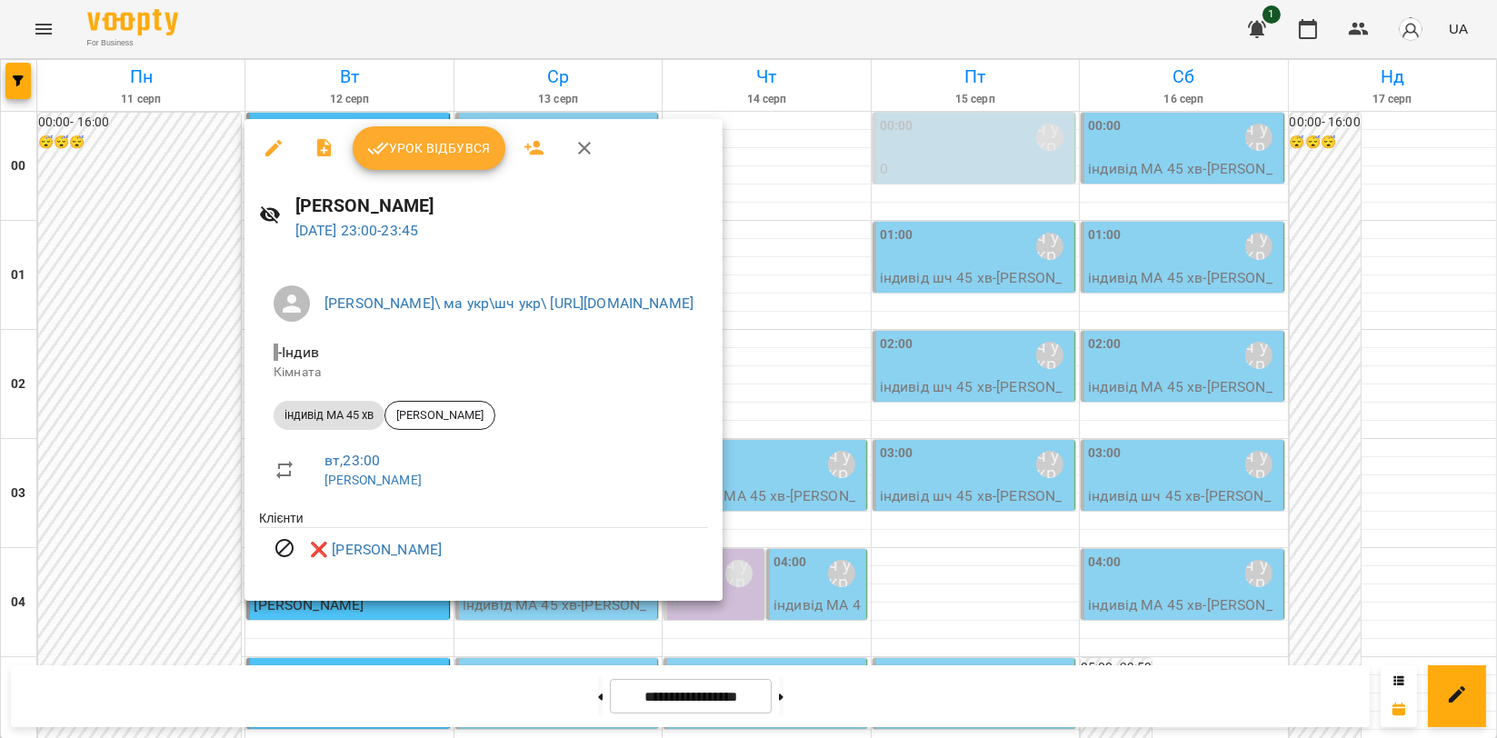
click at [583, 144] on icon "button" at bounding box center [585, 148] width 22 height 22
